Goal: Ask a question

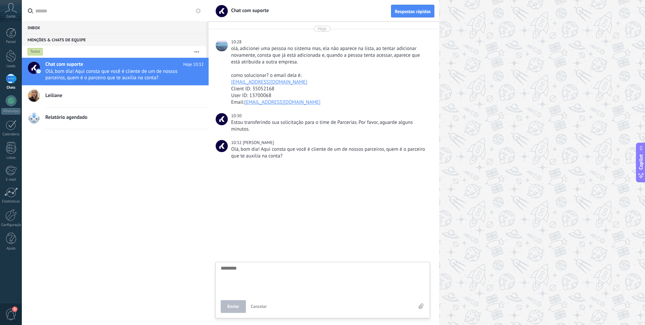
click at [330, 274] on textarea at bounding box center [323, 280] width 204 height 28
click at [347, 276] on textarea at bounding box center [323, 280] width 204 height 28
drag, startPoint x: 273, startPoint y: 95, endPoint x: 215, endPoint y: 89, distance: 57.8
click at [215, 89] on div "10:28 olá, adicionei uma pessoa no sistema mas, ela não aparece na lista, ao te…" at bounding box center [322, 72] width 220 height 67
drag, startPoint x: 278, startPoint y: 93, endPoint x: 273, endPoint y: 93, distance: 5.1
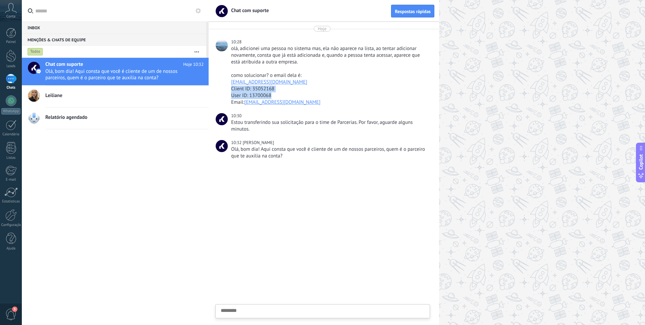
click at [278, 94] on div "User ID: 13700068" at bounding box center [329, 95] width 197 height 7
click at [262, 89] on div "Client ID: 35052168" at bounding box center [329, 89] width 197 height 7
copy div "Client ID: 35052168"
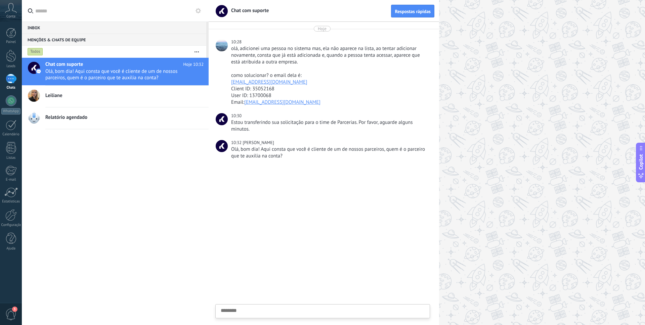
click at [263, 67] on div at bounding box center [329, 68] width 197 height 7
drag, startPoint x: 232, startPoint y: 50, endPoint x: 320, endPoint y: 84, distance: 94.4
click at [320, 84] on div "10:28 olá, adicionei uma pessoa no sistema mas, ela não aparece na lista, ao te…" at bounding box center [322, 72] width 220 height 67
copy div "olá, adicionei uma pessoa no sistema mas, ela não aparece na lista, ao tentar a…"
click at [298, 150] on div "Olá, bom dia! Aqui consta que você é cliente de um de nossos parceiros, quem é …" at bounding box center [329, 152] width 197 height 13
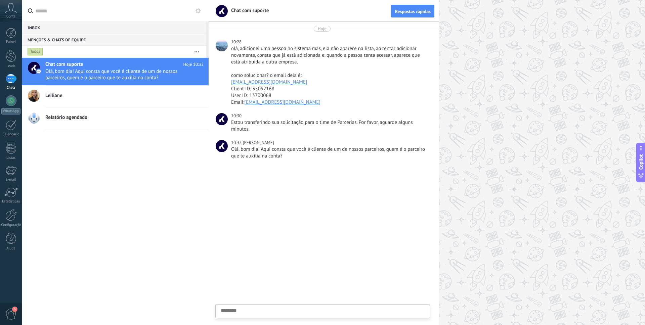
click at [372, 86] on div "Client ID: 35052168" at bounding box center [329, 89] width 197 height 7
click at [327, 194] on div at bounding box center [324, 245] width 230 height 159
click at [318, 176] on div at bounding box center [324, 245] width 230 height 159
